Goal: Transaction & Acquisition: Book appointment/travel/reservation

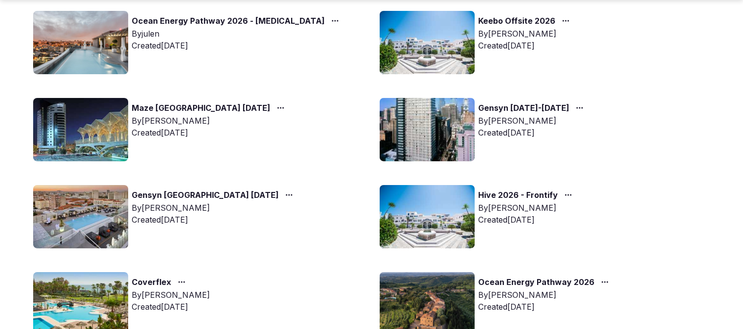
scroll to position [275, 0]
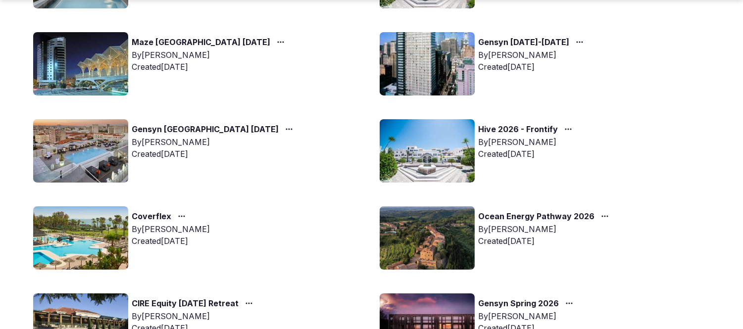
click at [277, 38] on icon "button" at bounding box center [281, 42] width 8 height 8
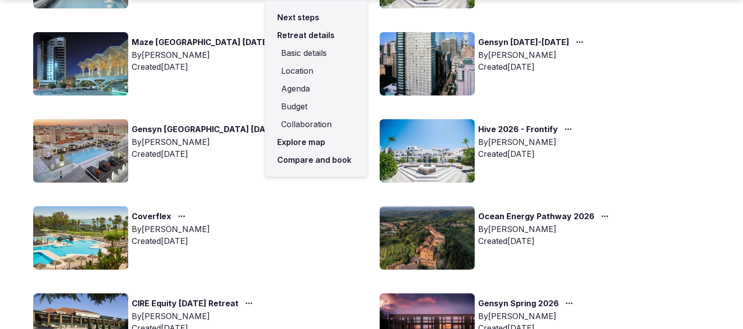
click at [318, 160] on link "Compare and book" at bounding box center [316, 160] width 87 height 18
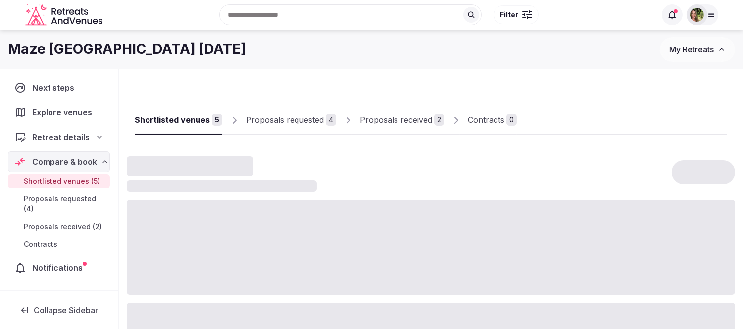
click at [368, 114] on link "Proposals received 2" at bounding box center [402, 120] width 84 height 29
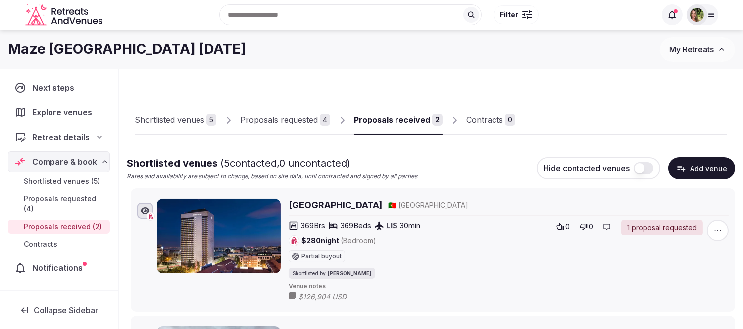
click at [411, 115] on div "Proposals received" at bounding box center [392, 120] width 76 height 12
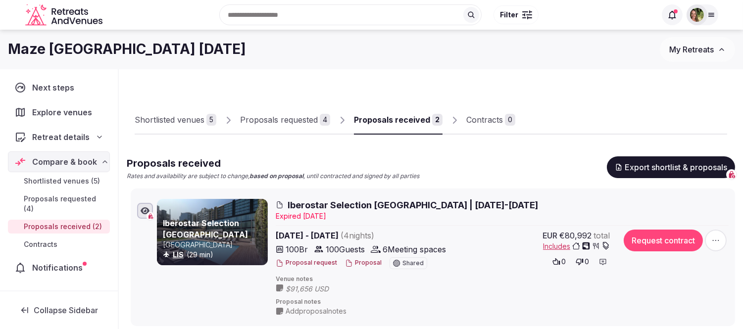
click at [365, 262] on button "Proposal" at bounding box center [363, 263] width 37 height 8
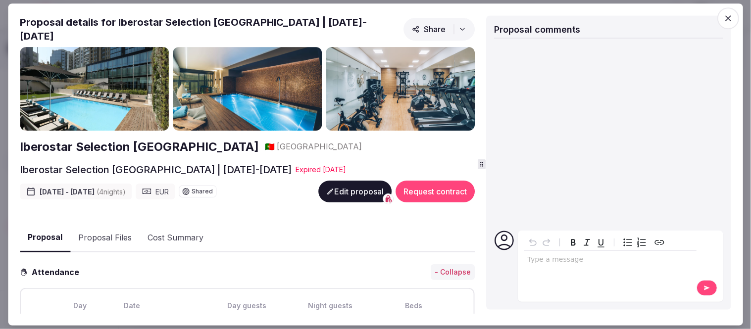
click at [117, 231] on button "Proposal Files" at bounding box center [104, 238] width 69 height 29
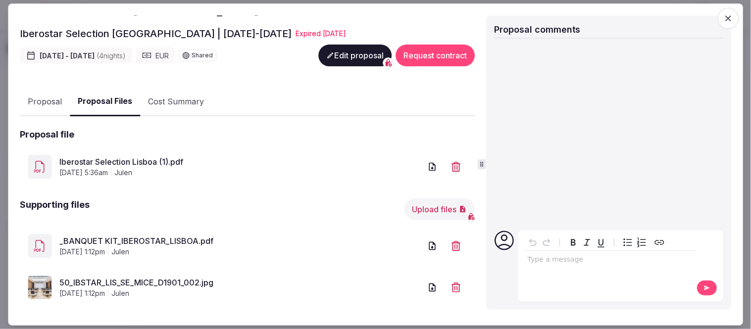
scroll to position [141, 0]
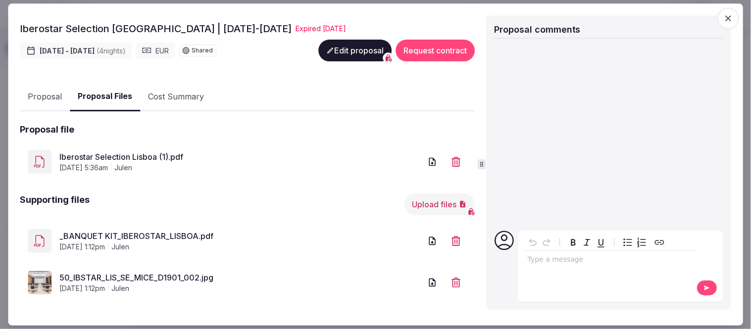
click at [131, 151] on link "Iberostar Selection Lisboa (1).pdf" at bounding box center [240, 157] width 362 height 12
